Goal: Browse casually: Explore the website without a specific task or goal

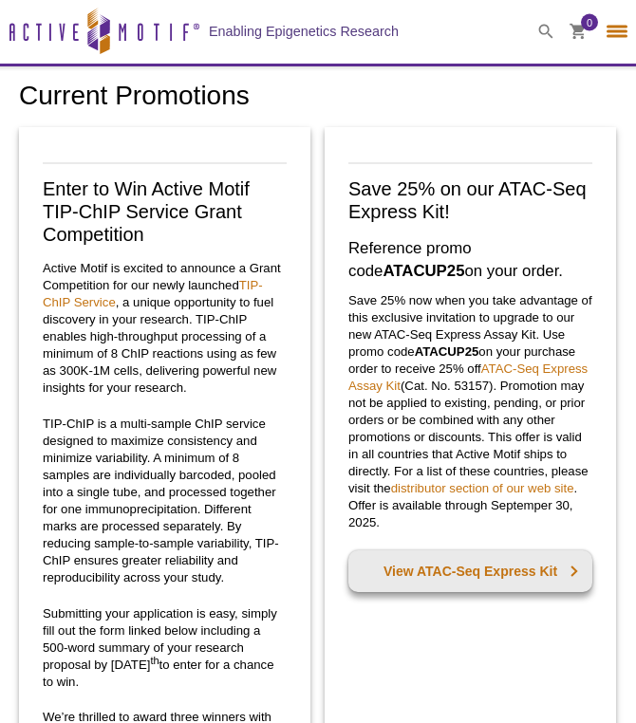
select select "[GEOGRAPHIC_DATA]"
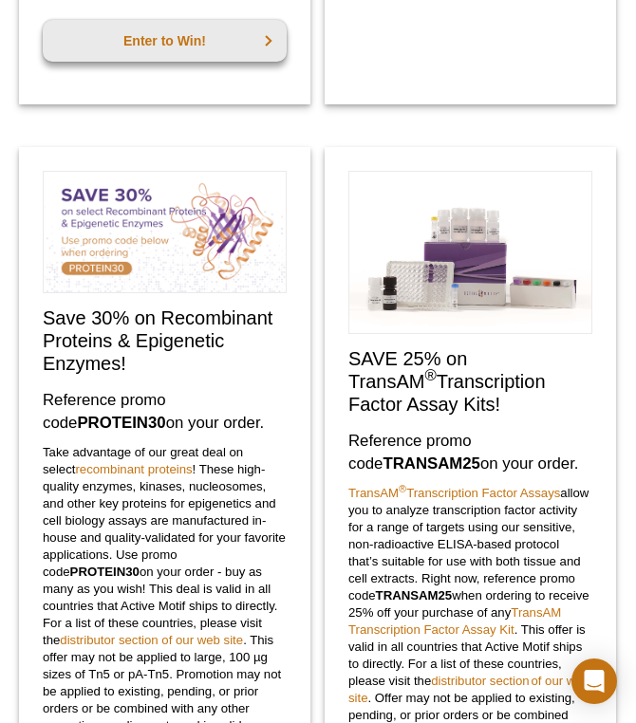
scroll to position [710, 0]
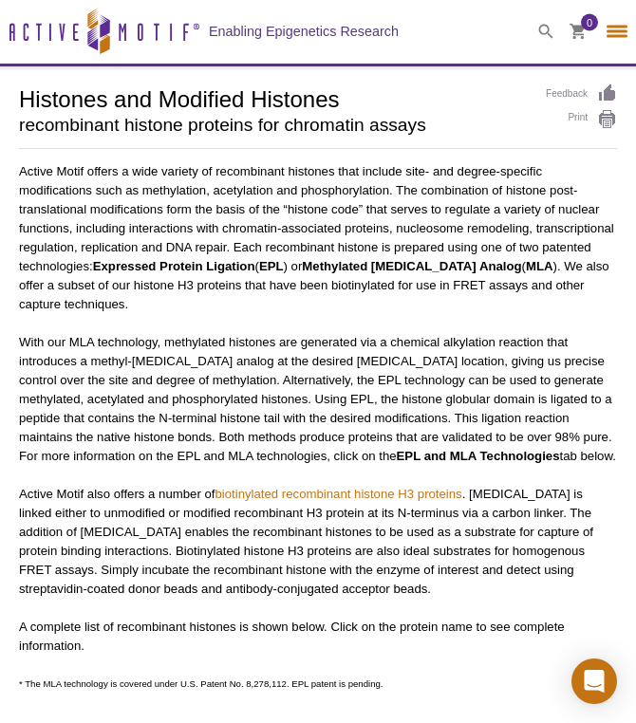
select select "[GEOGRAPHIC_DATA]"
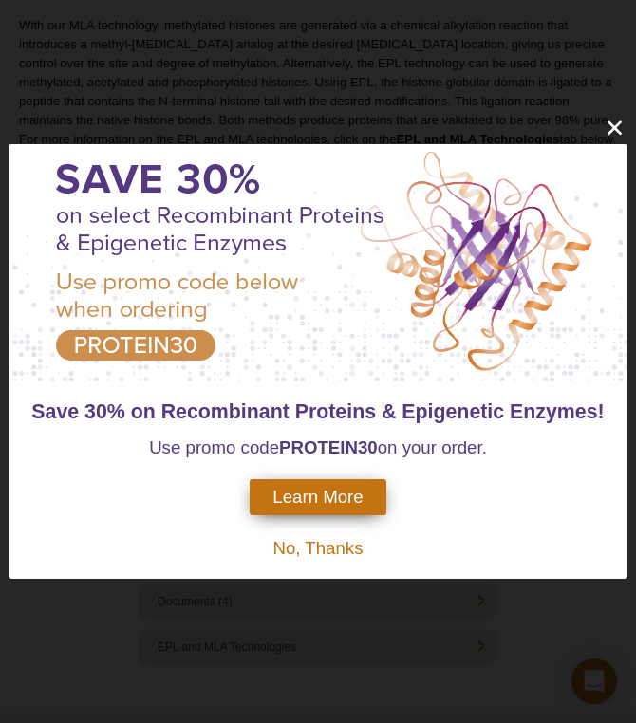
scroll to position [400, 0]
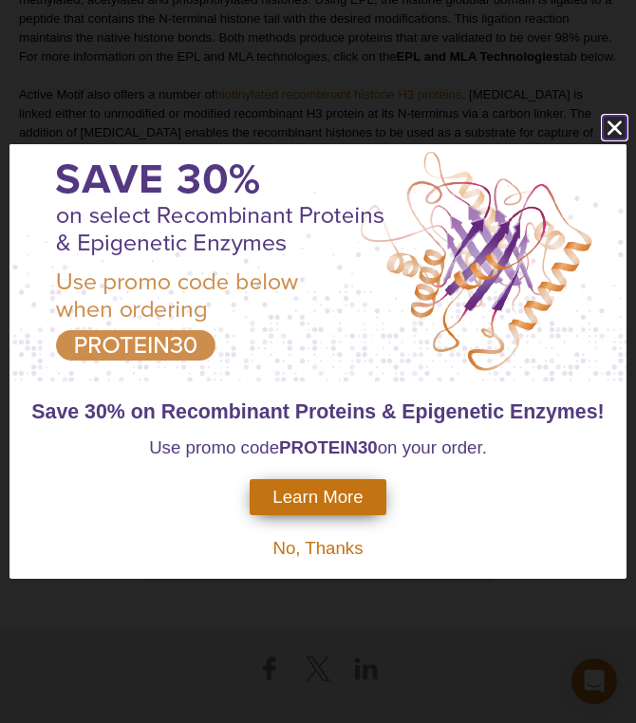
click at [614, 123] on icon "close" at bounding box center [615, 128] width 24 height 24
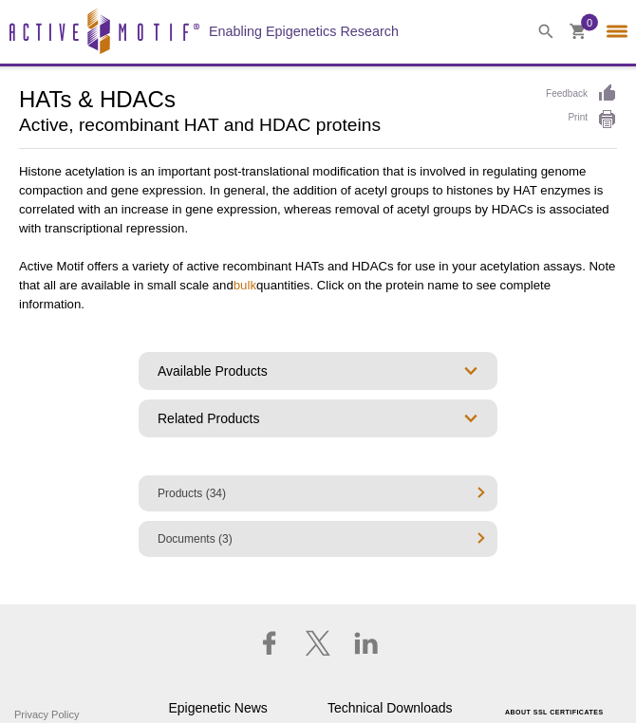
select select "[GEOGRAPHIC_DATA]"
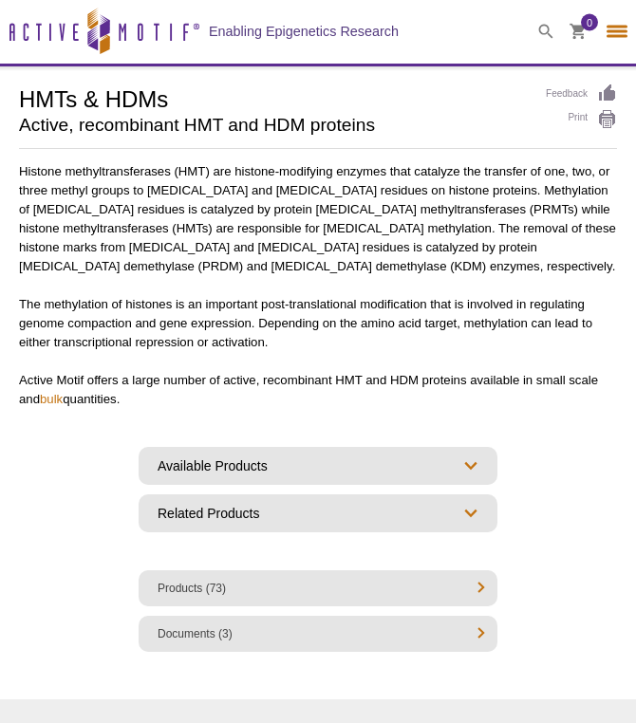
select select "[GEOGRAPHIC_DATA]"
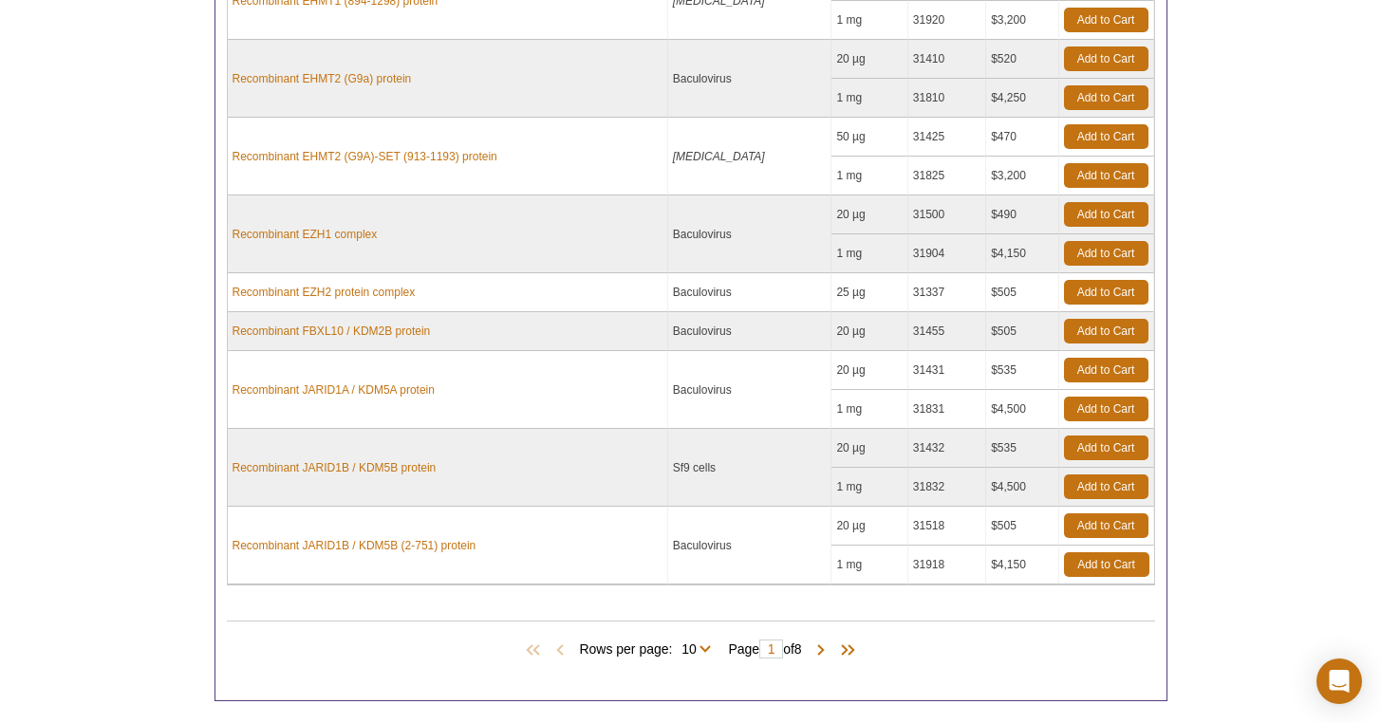
scroll to position [565, 0]
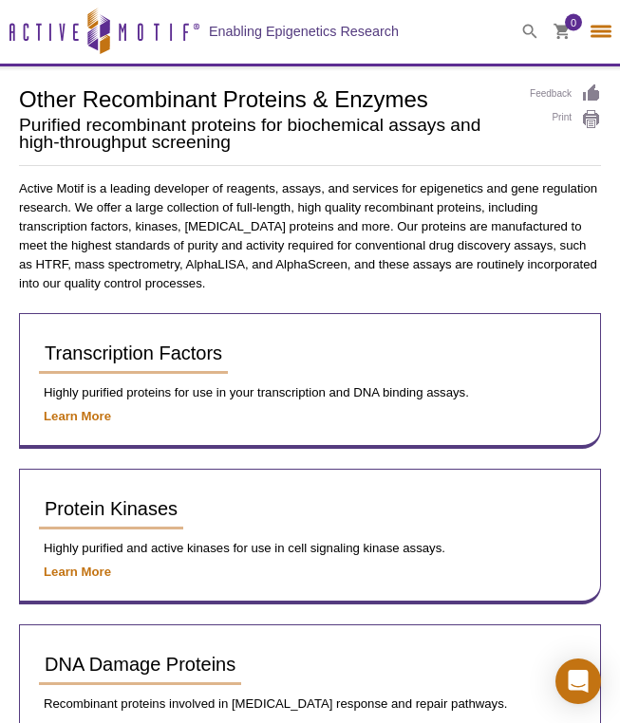
select select "[GEOGRAPHIC_DATA]"
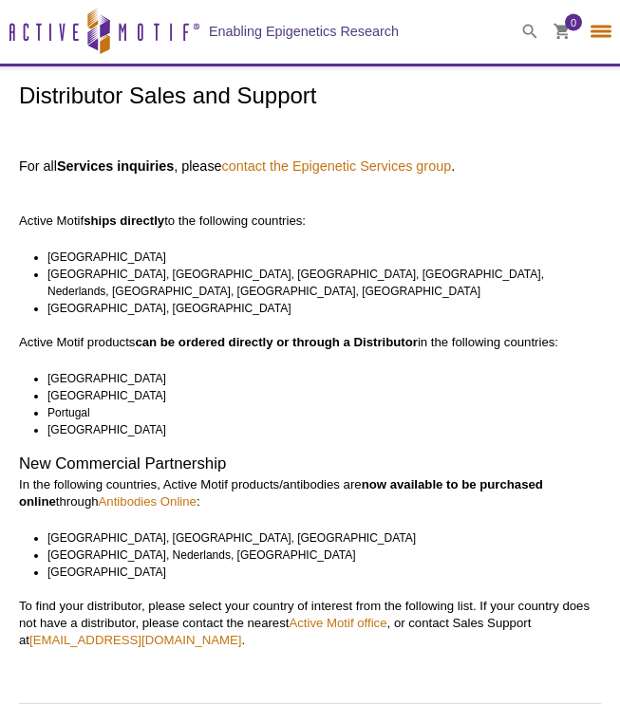
select select "[GEOGRAPHIC_DATA]"
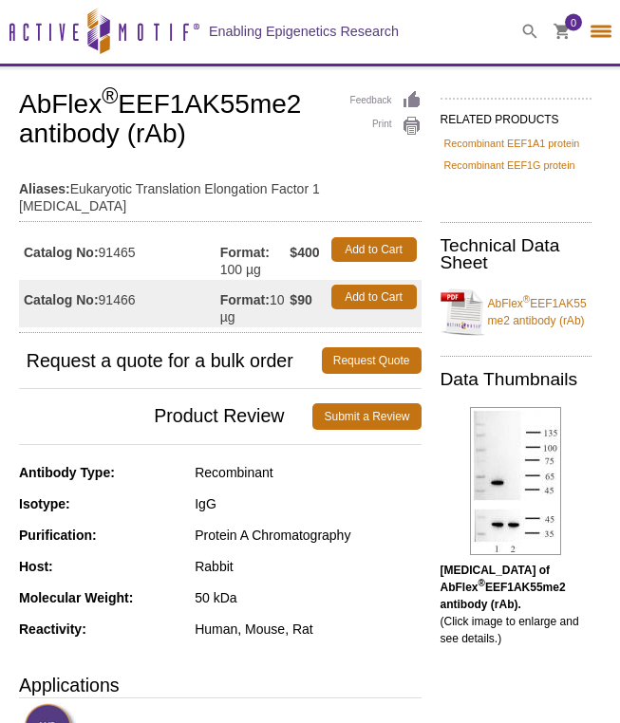
select select "[GEOGRAPHIC_DATA]"
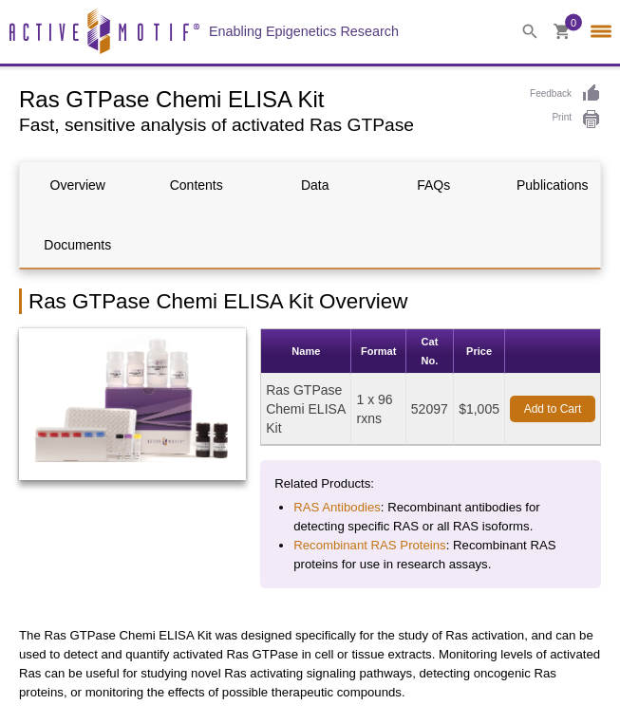
select select "[GEOGRAPHIC_DATA]"
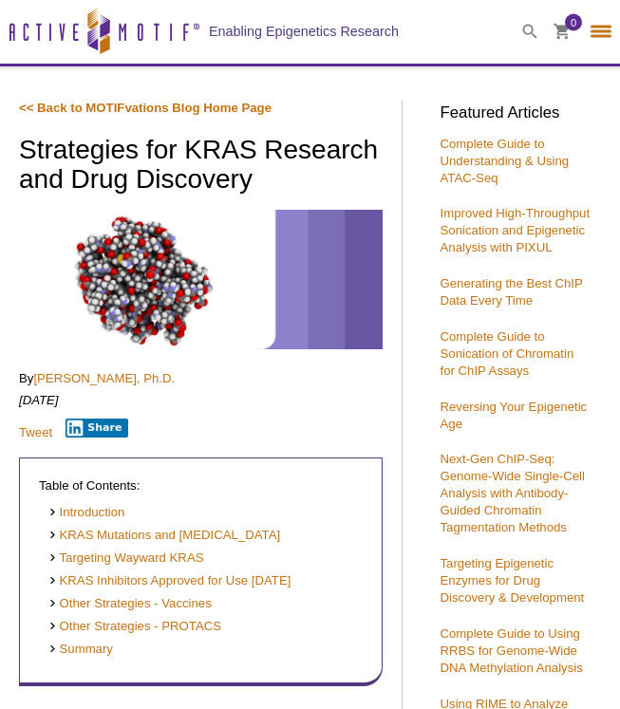
select select "[GEOGRAPHIC_DATA]"
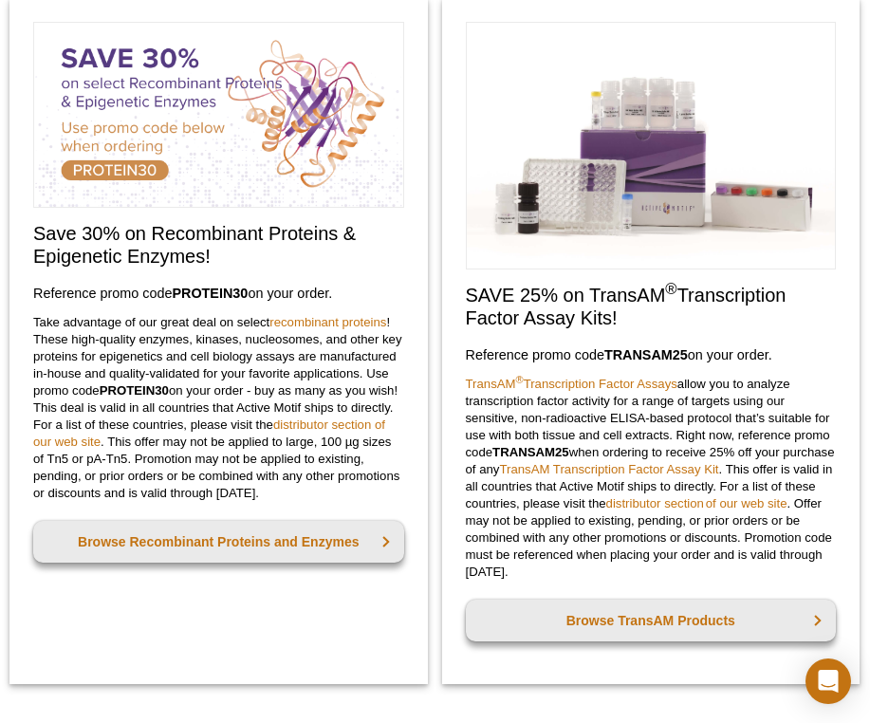
scroll to position [799, 0]
